Goal: Information Seeking & Learning: Learn about a topic

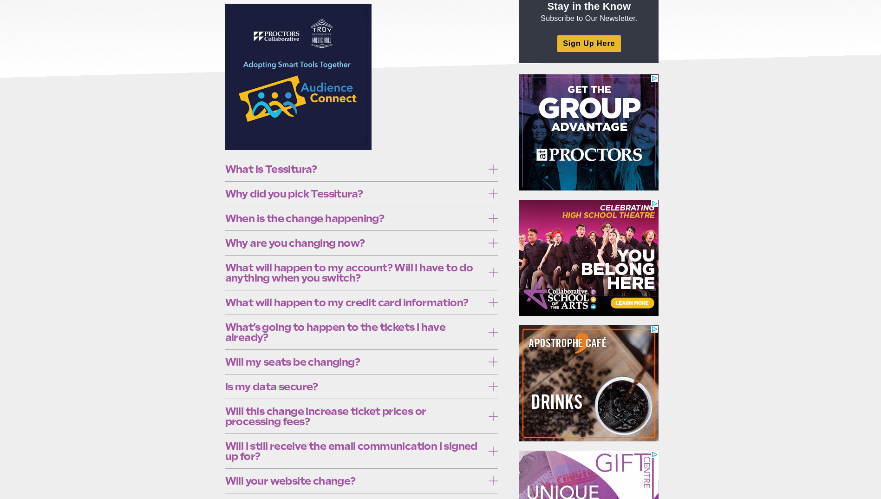
scroll to position [139, 0]
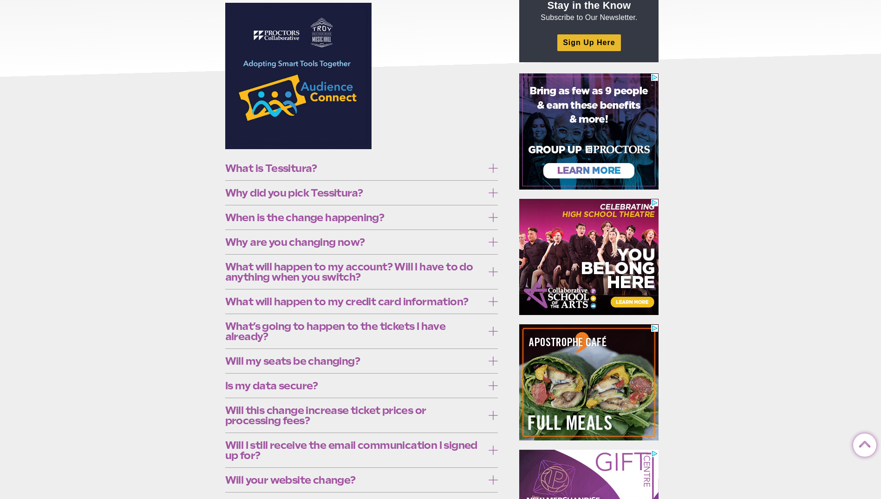
click at [385, 192] on span "Why did you pick Tessitura?" at bounding box center [354, 193] width 259 height 10
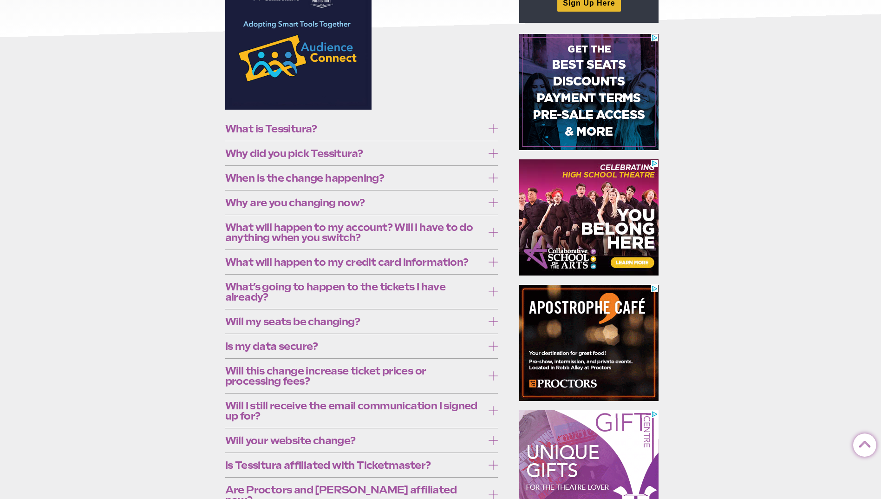
scroll to position [232, 0]
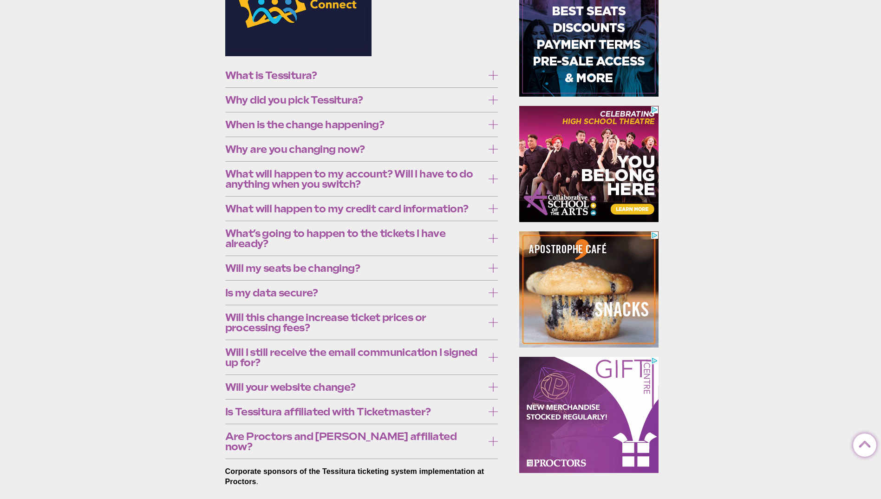
click at [348, 189] on span "What will happen to my account? Will I have to do anything when you switch?" at bounding box center [354, 179] width 259 height 20
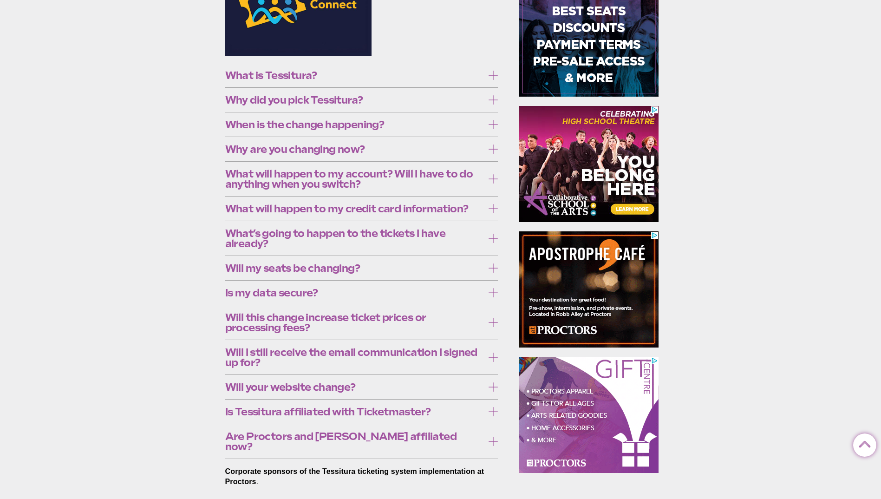
click at [348, 189] on span "What will happen to my account? Will I have to do anything when you switch?" at bounding box center [354, 179] width 259 height 20
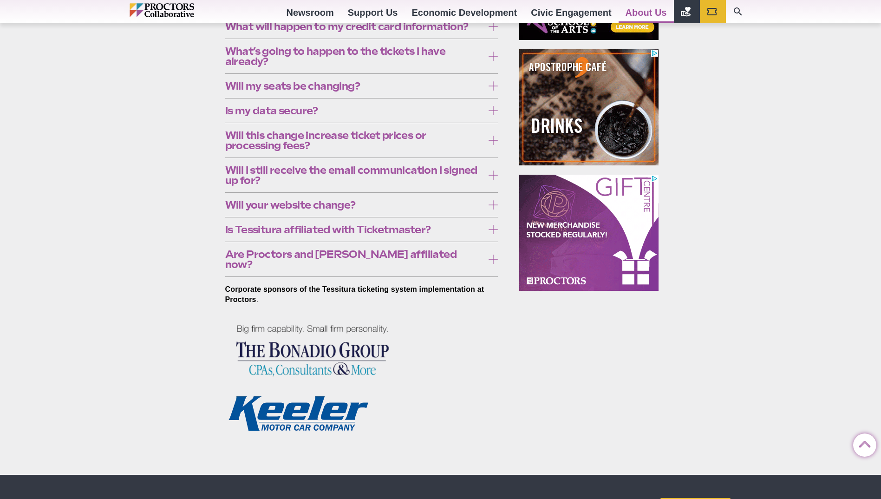
scroll to position [418, 0]
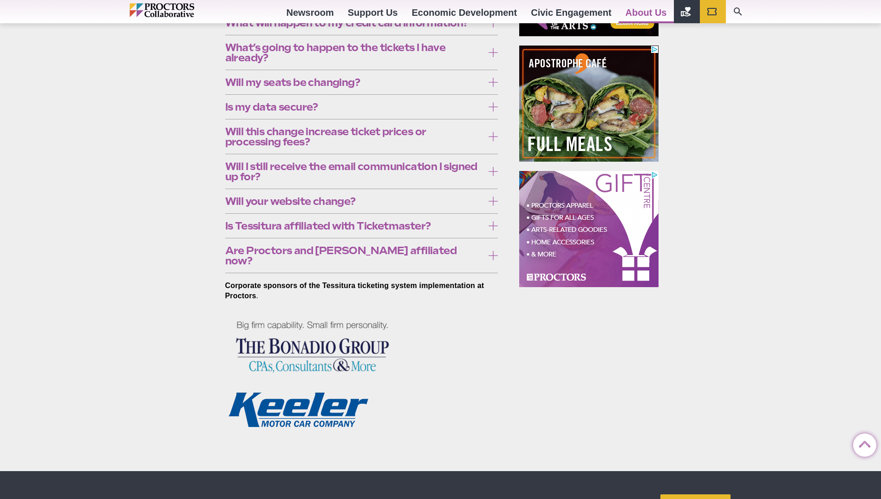
click at [291, 147] on span "Will this change increase ticket prices or processing fees?" at bounding box center [354, 136] width 259 height 20
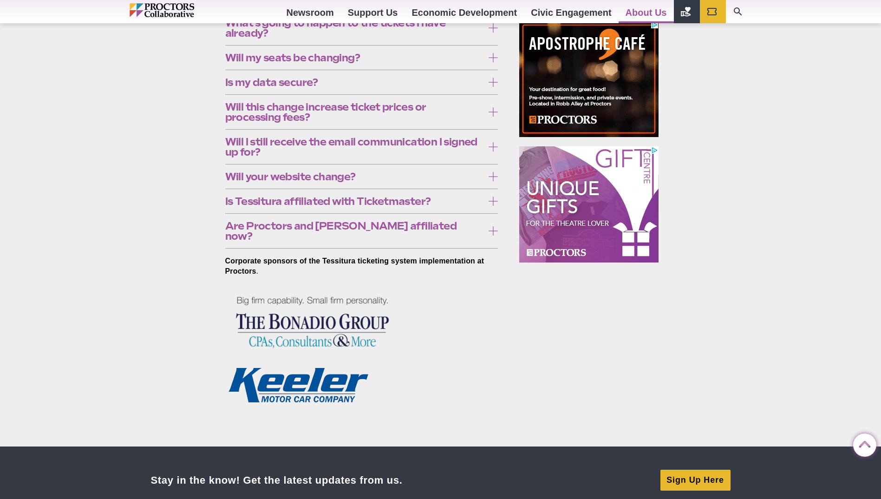
scroll to position [465, 0]
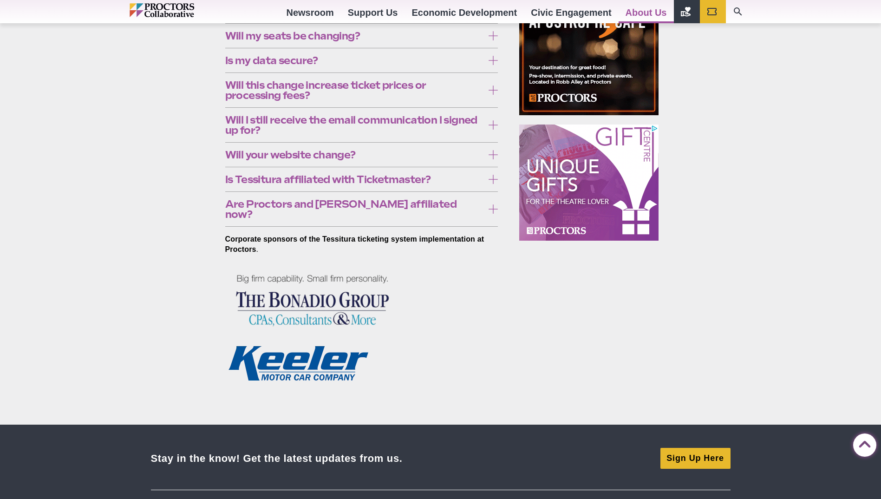
click at [301, 184] on span "Is Tessitura affiliated with Ticketmaster?" at bounding box center [354, 179] width 259 height 10
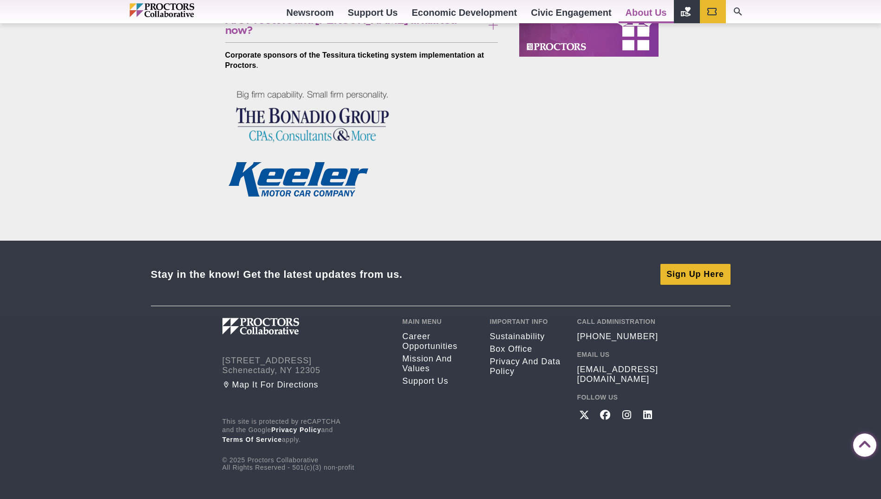
scroll to position [650, 0]
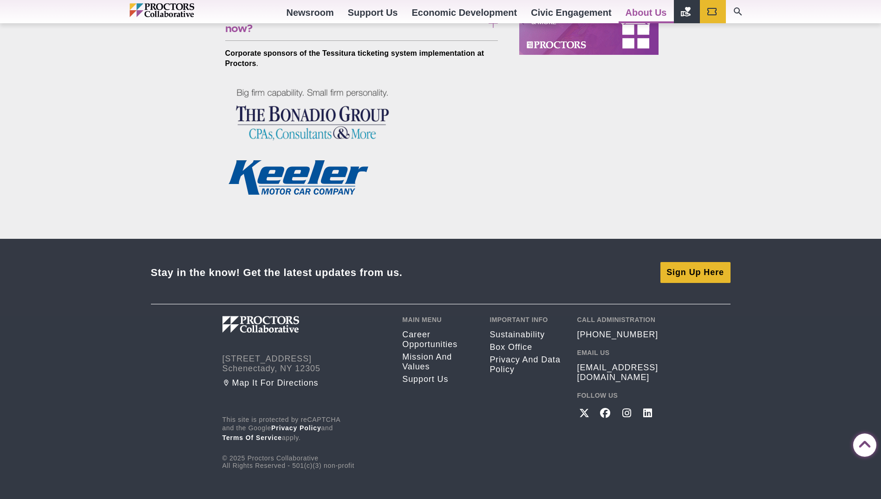
click at [371, 33] on span "Are Proctors and Troy affiliated now?" at bounding box center [354, 23] width 259 height 20
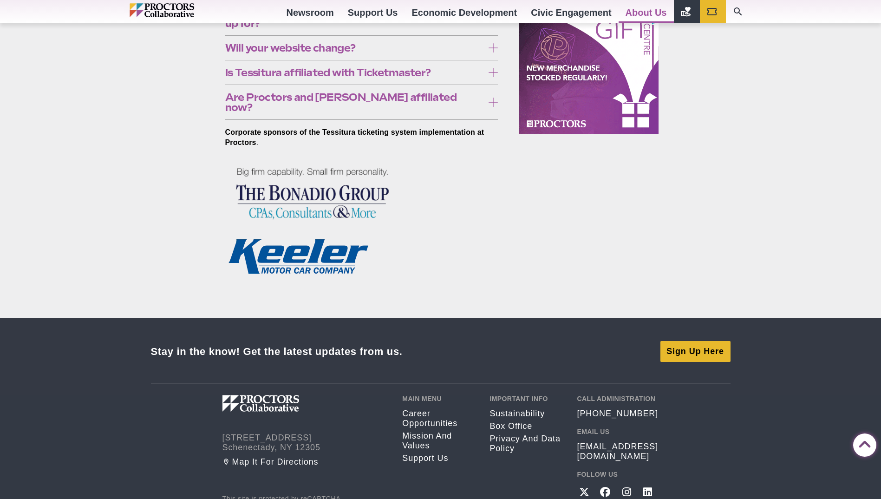
scroll to position [557, 0]
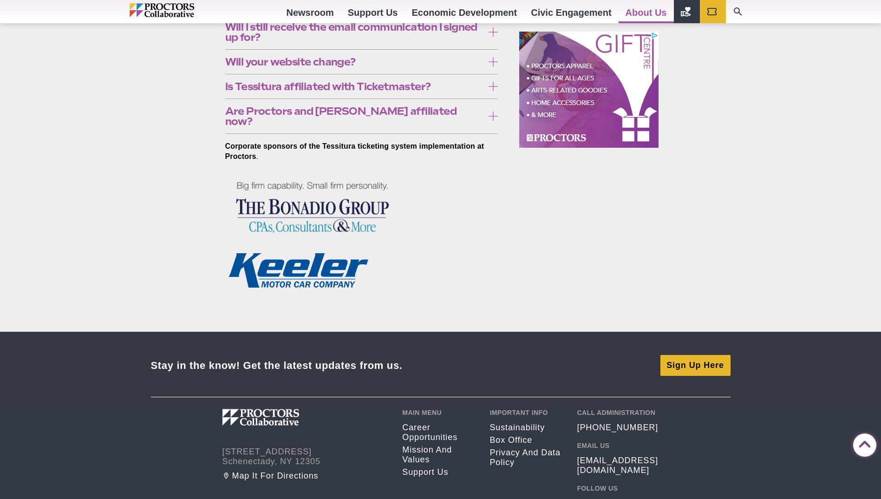
click at [345, 67] on span "Will your website change?" at bounding box center [354, 62] width 259 height 10
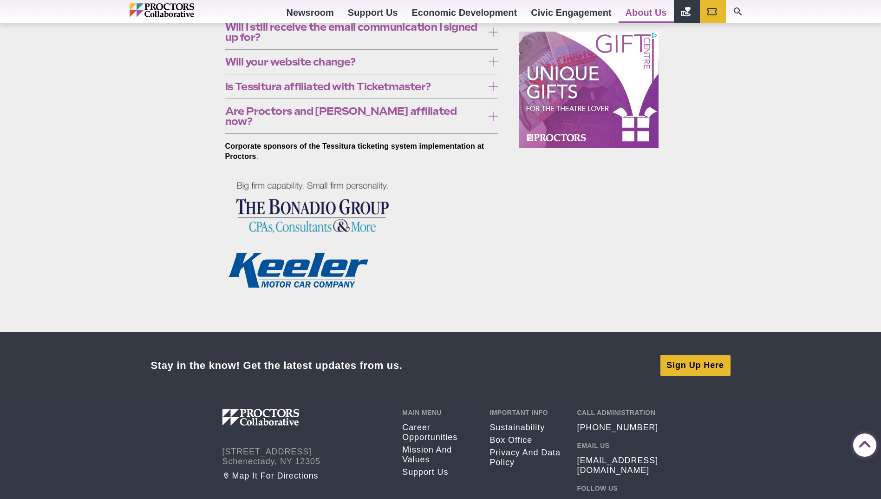
click at [409, 145] on link "Box Office Policies" at bounding box center [406, 140] width 66 height 9
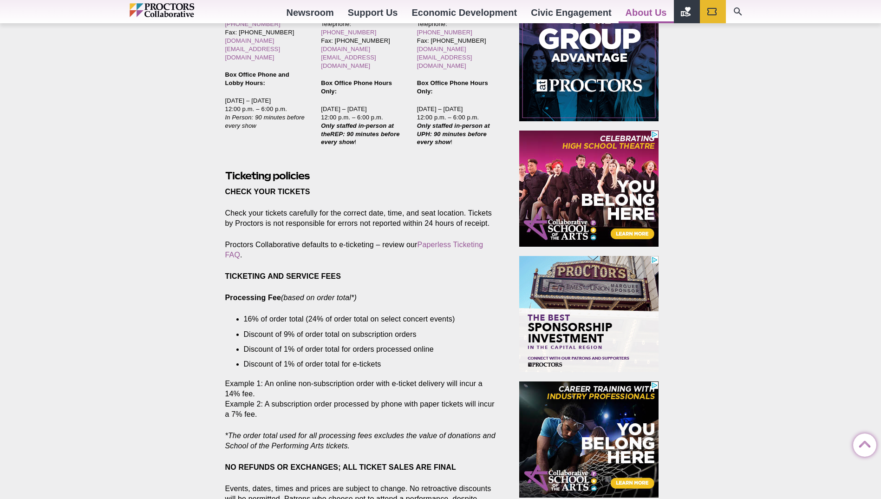
scroll to position [465, 0]
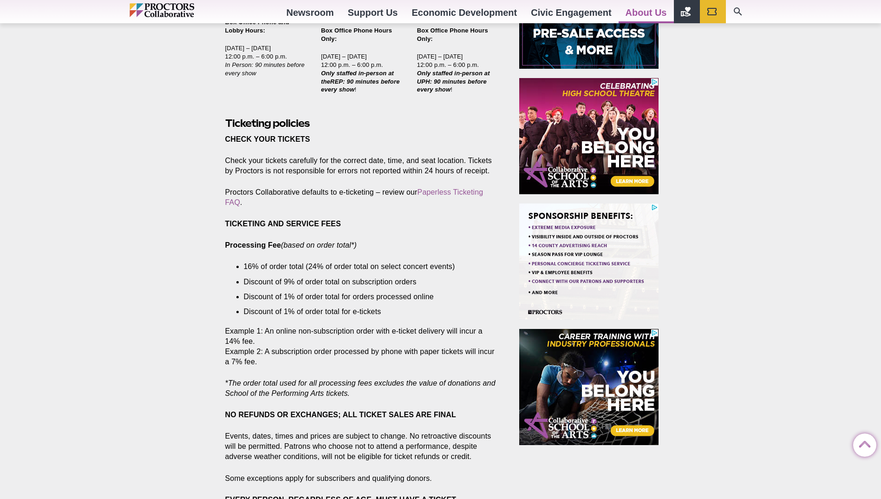
drag, startPoint x: 126, startPoint y: 277, endPoint x: 143, endPoint y: 239, distance: 41.6
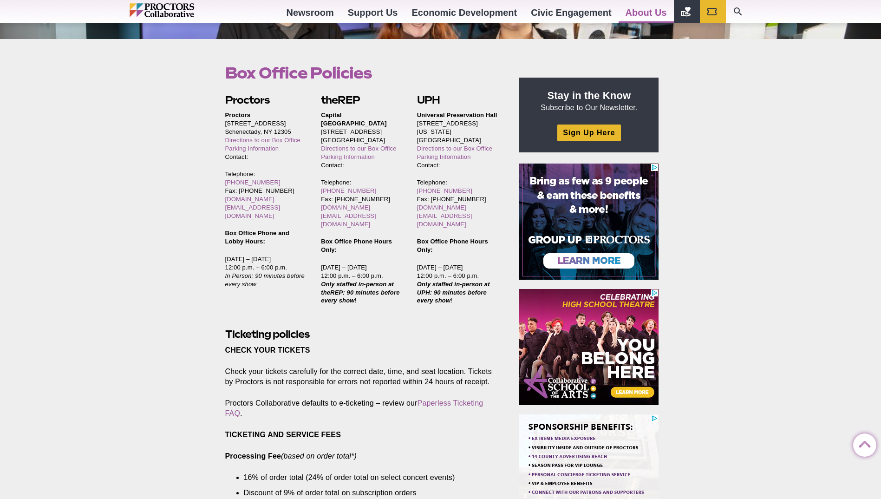
scroll to position [232, 0]
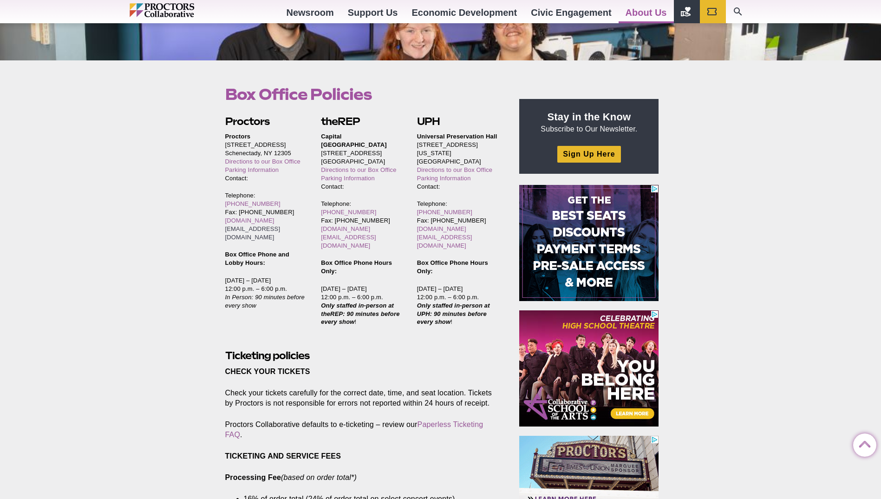
click at [231, 225] on link "[EMAIL_ADDRESS][DOMAIN_NAME]" at bounding box center [252, 232] width 55 height 15
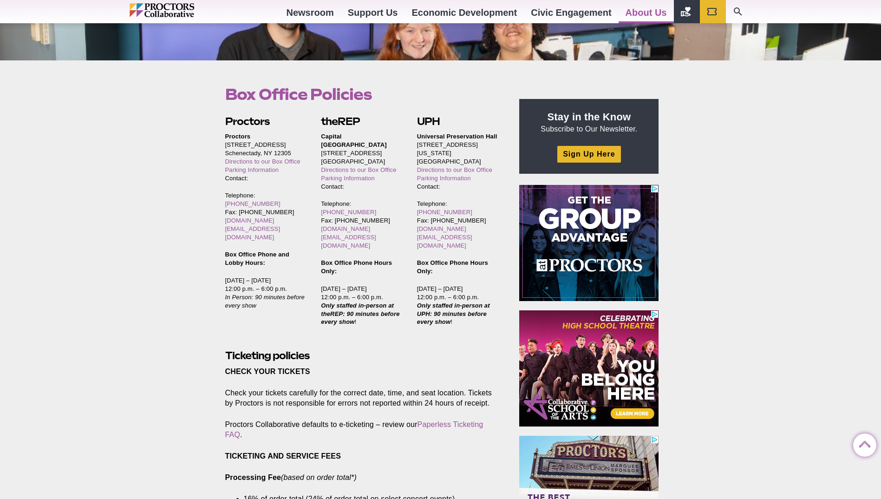
click at [176, 10] on img "Main site navigation and header" at bounding box center [182, 10] width 105 height 14
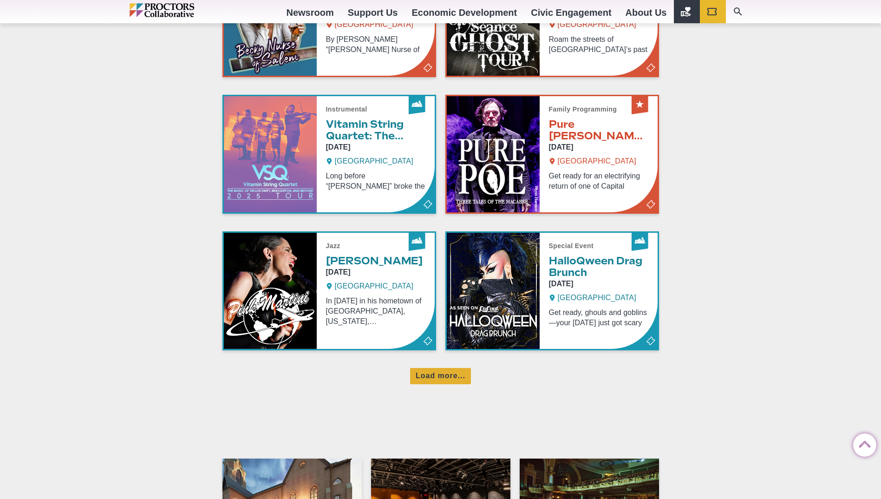
scroll to position [604, 0]
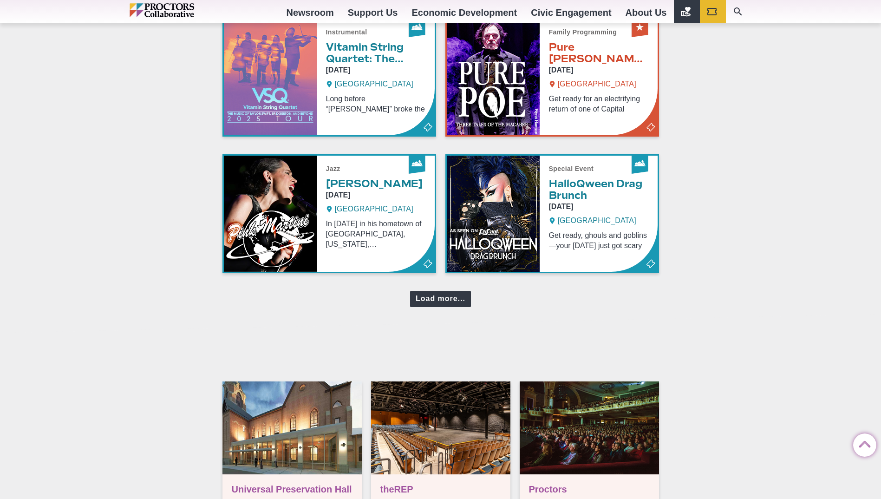
click at [428, 301] on div "Load more..." at bounding box center [440, 299] width 61 height 16
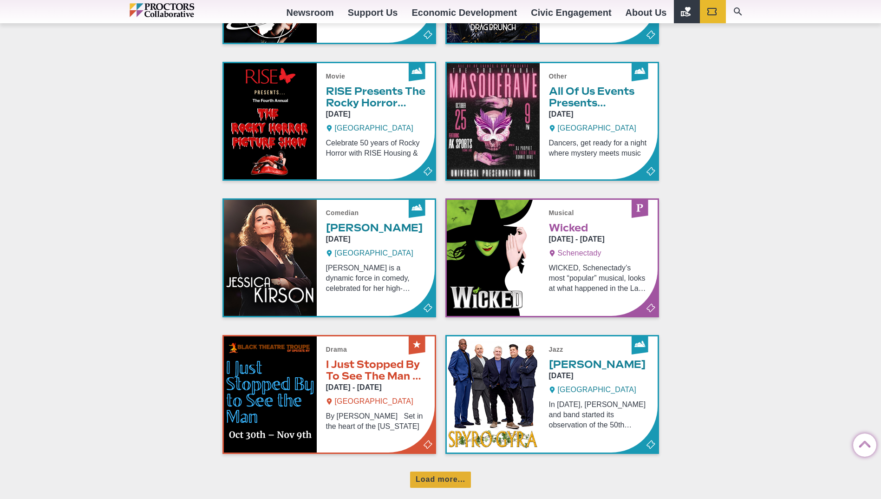
scroll to position [883, 0]
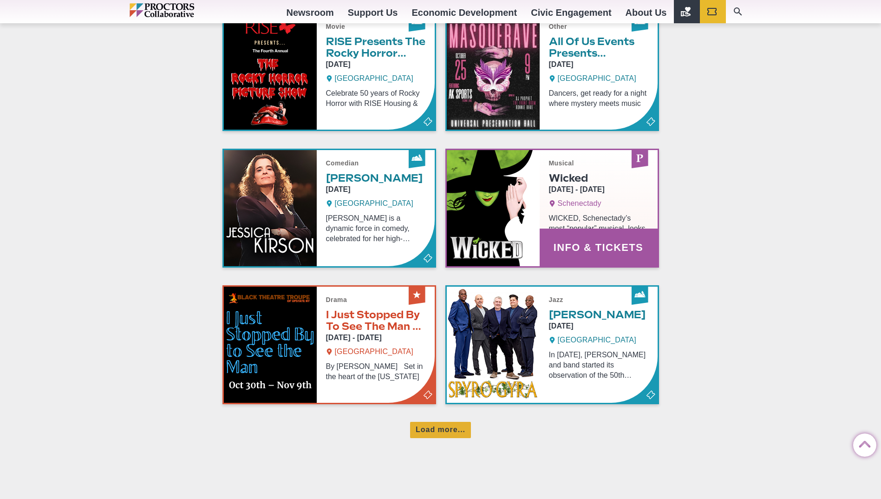
click at [566, 230] on link "Info & Tickets" at bounding box center [552, 208] width 211 height 116
click at [565, 217] on link "Info & Tickets" at bounding box center [552, 208] width 211 height 116
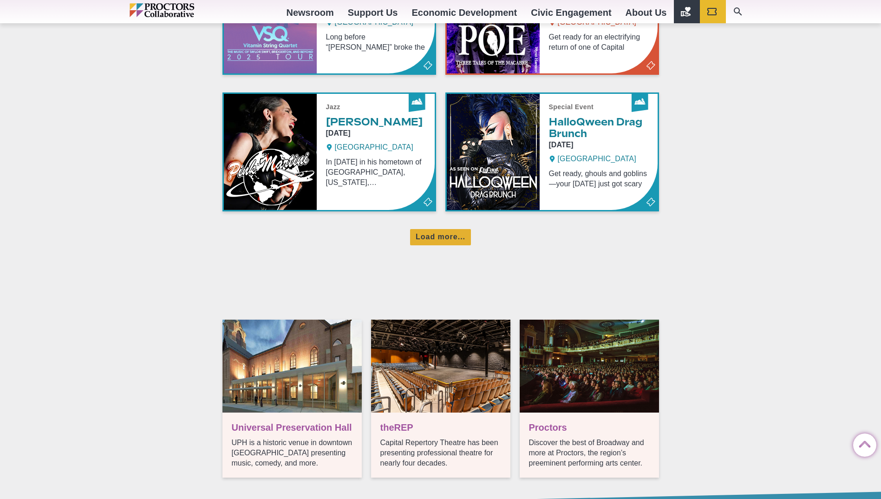
scroll to position [665, 0]
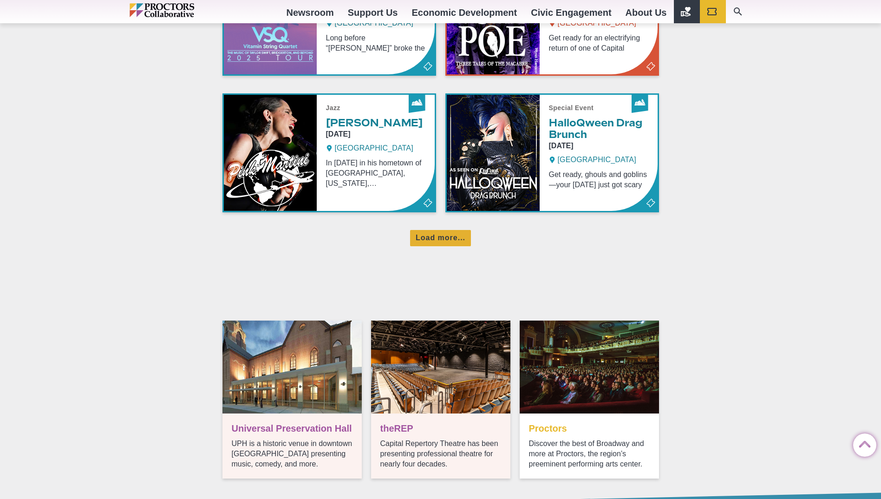
click at [560, 425] on link "Ticket info" at bounding box center [589, 400] width 139 height 158
